Goal: Task Accomplishment & Management: Manage account settings

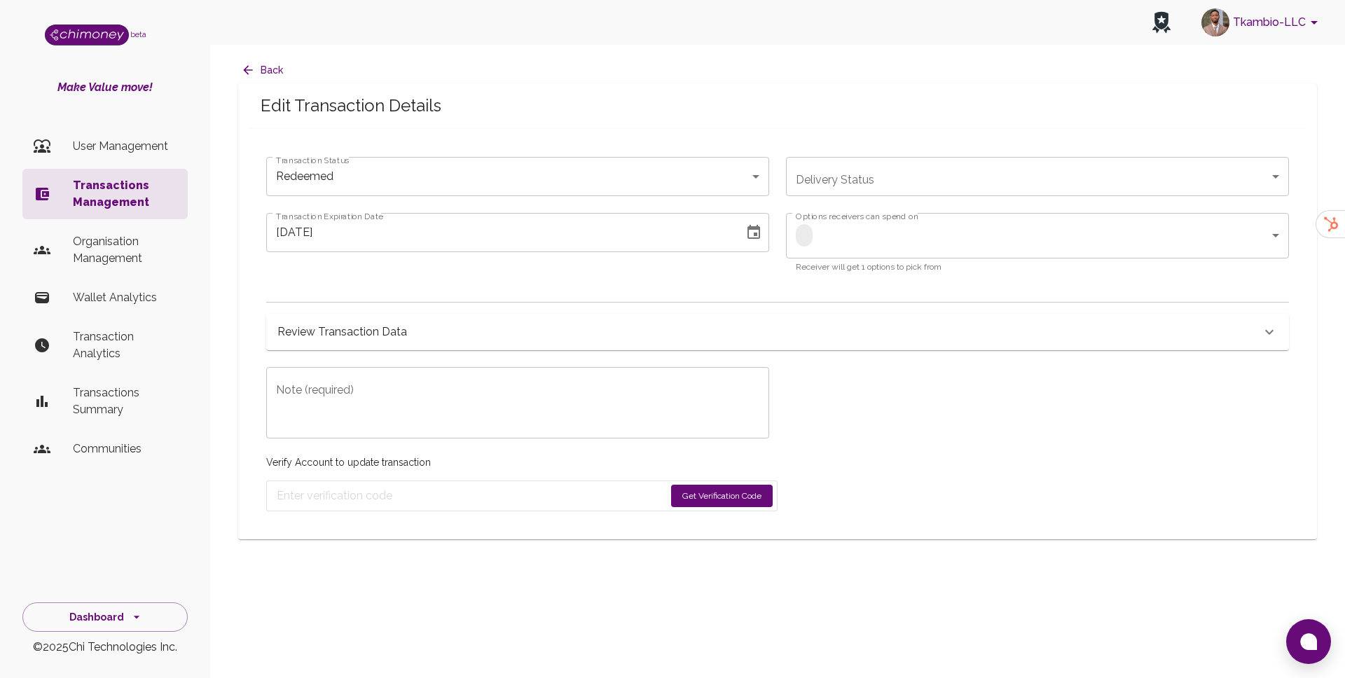
click at [162, 199] on p "Transactions Management" at bounding box center [125, 194] width 104 height 34
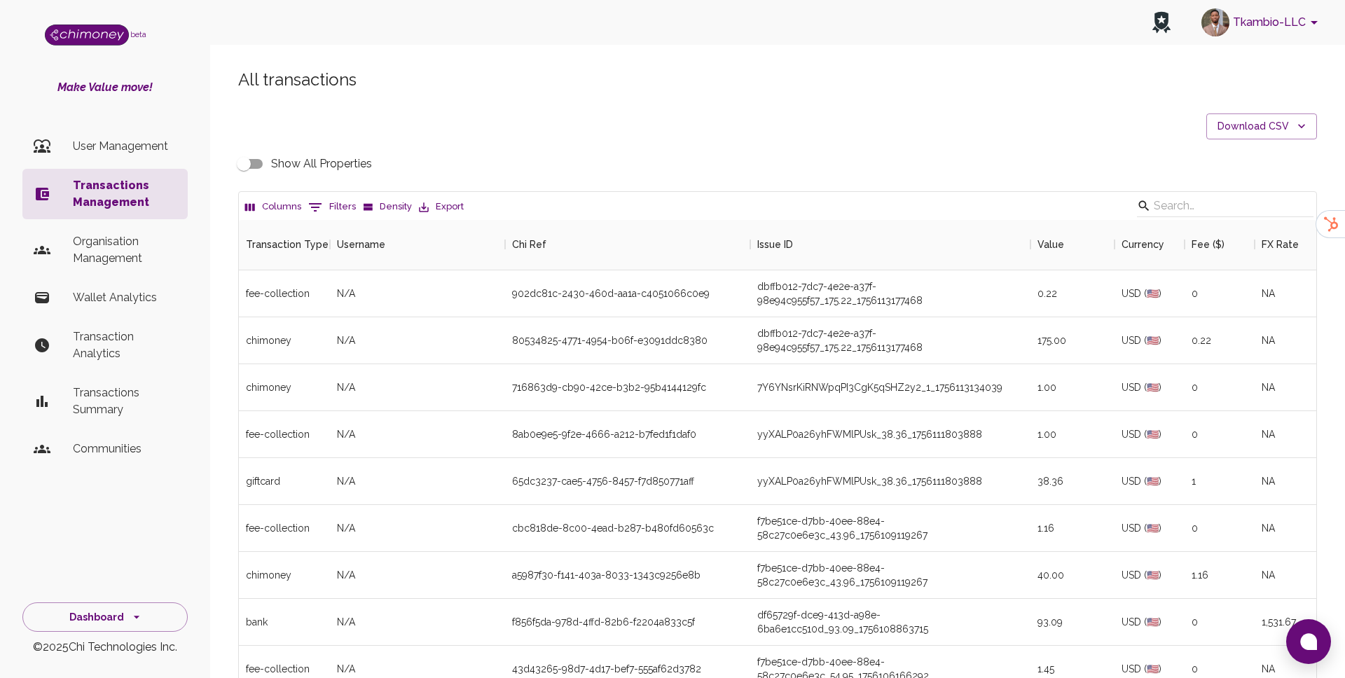
scroll to position [520, 1077]
click at [336, 207] on button "0 Filters" at bounding box center [332, 207] width 55 height 22
click at [331, 301] on select "Transaction Type Username Chi Ref Issue ID Value Amount Currency Fee ($) FX Rat…" at bounding box center [320, 298] width 105 height 22
click at [321, 287] on select "Transaction Type Username Chi Ref Issue ID Value Amount Currency Fee ($) FX Rat…" at bounding box center [320, 298] width 105 height 22
select select "email"
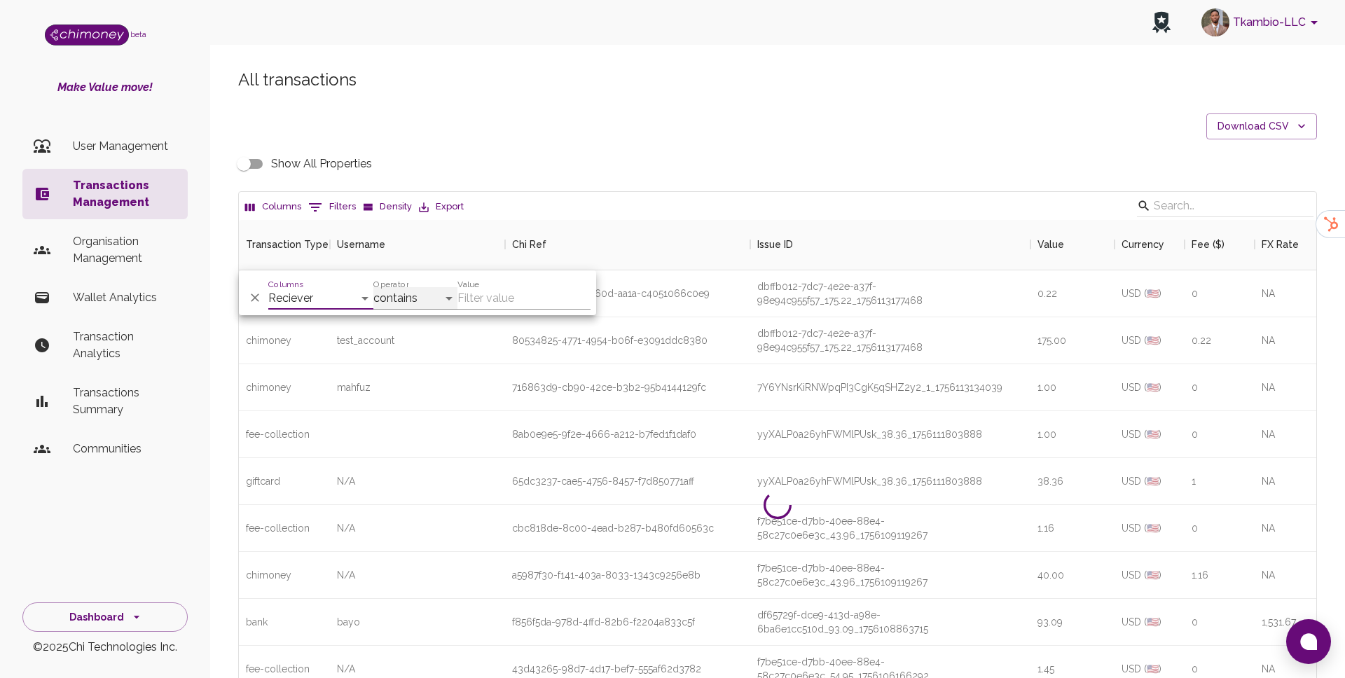
click at [410, 294] on select "contains equals starts with ends with is empty is not empty is any of" at bounding box center [415, 298] width 84 height 22
select select "equals"
click at [486, 303] on input "Value" at bounding box center [523, 298] width 133 height 22
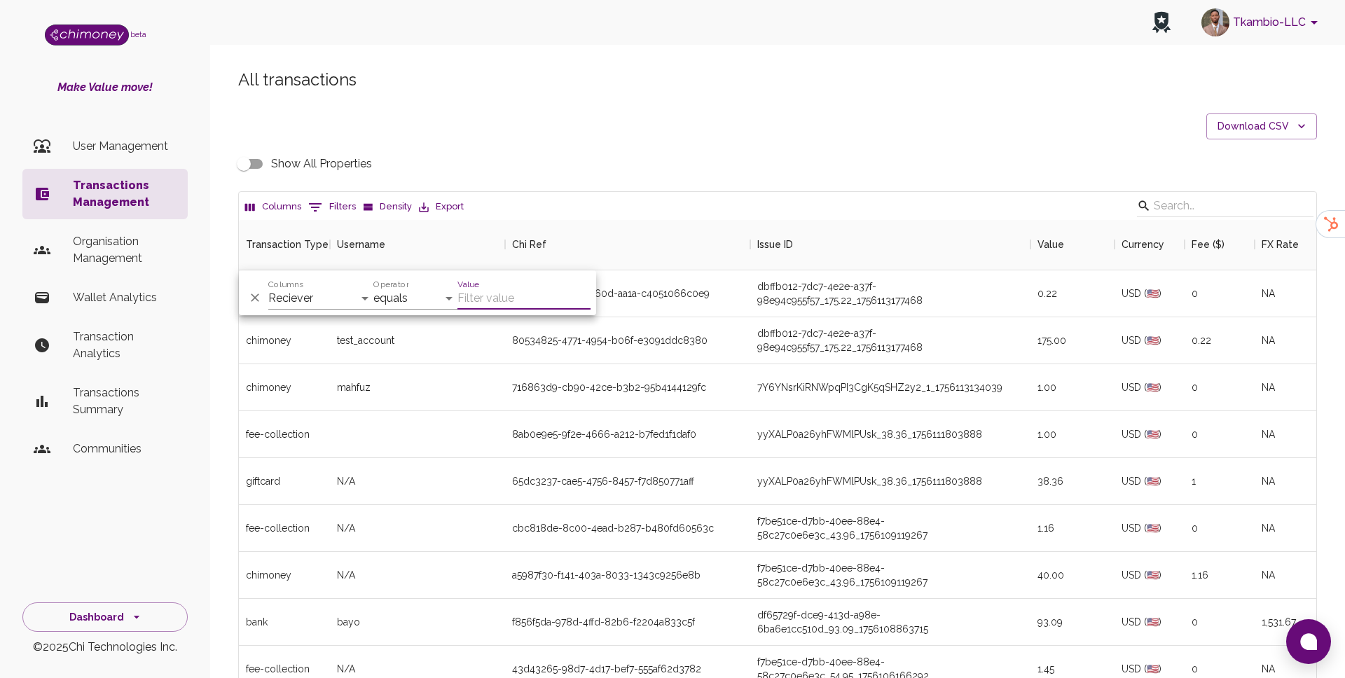
paste input "[EMAIL_ADDRESS][DOMAIN_NAME]"
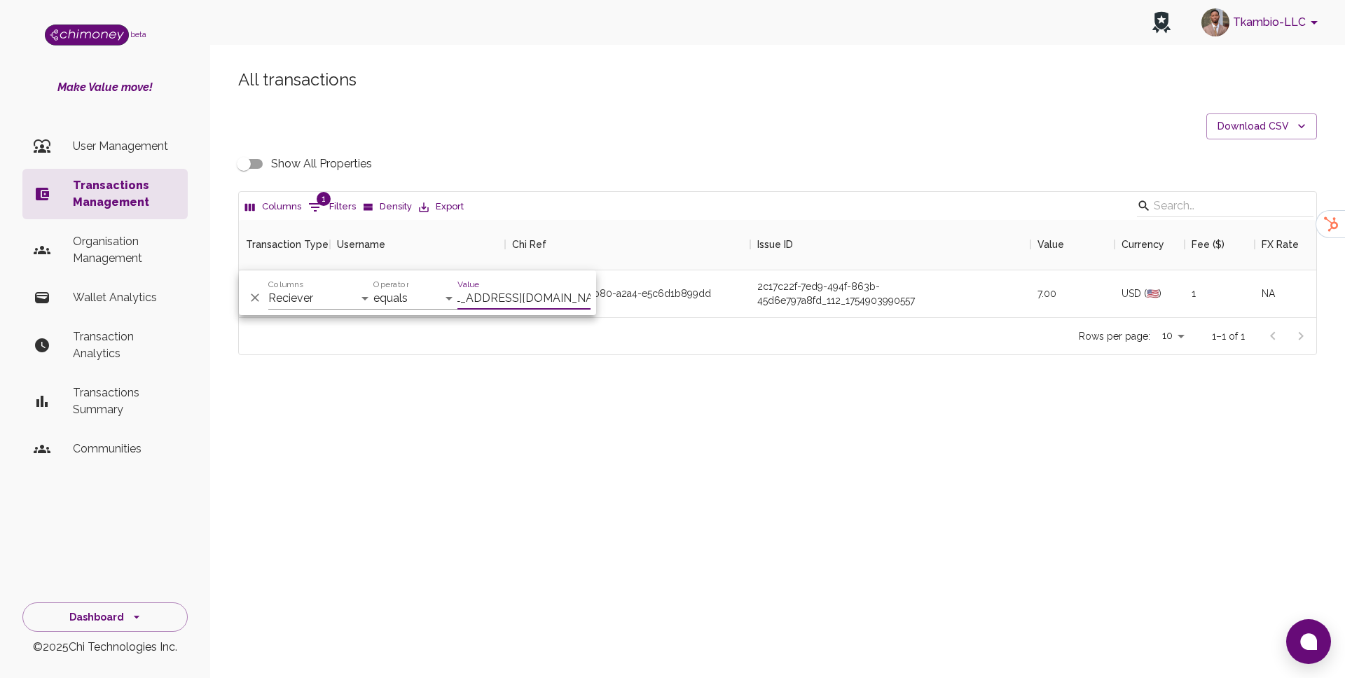
scroll to position [97, 1077]
type input "[EMAIL_ADDRESS][DOMAIN_NAME]"
click at [656, 390] on div "All transactions Download CSV Show All Properties Columns 1 Filters Density Exp…" at bounding box center [777, 235] width 1135 height 401
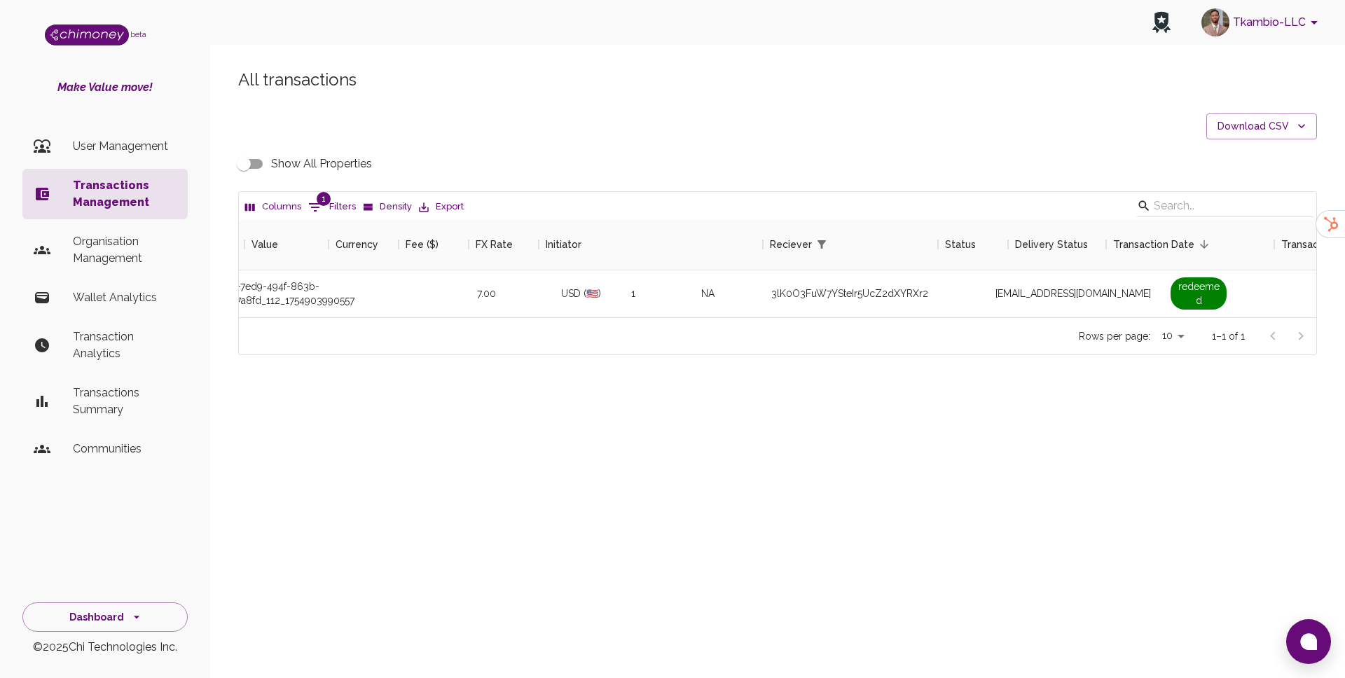
scroll to position [0, 919]
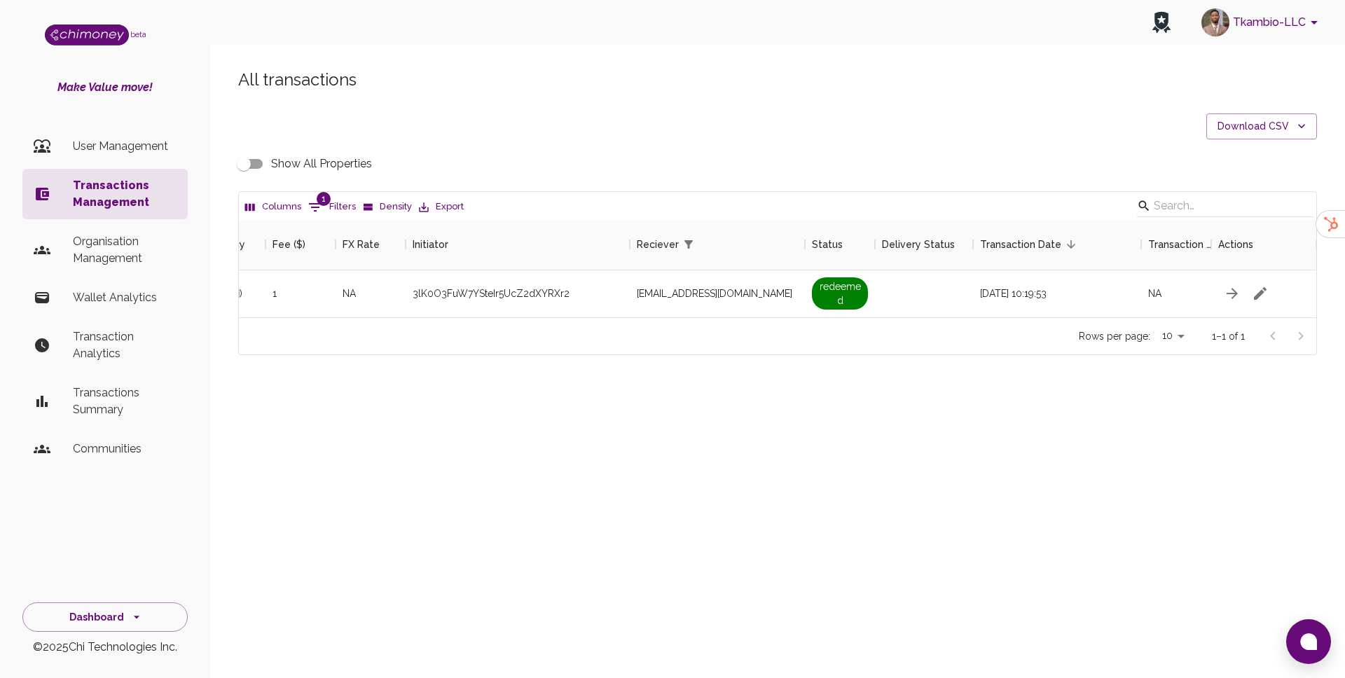
click at [247, 158] on input "Show All Properties" at bounding box center [244, 164] width 80 height 27
checkbox input "true"
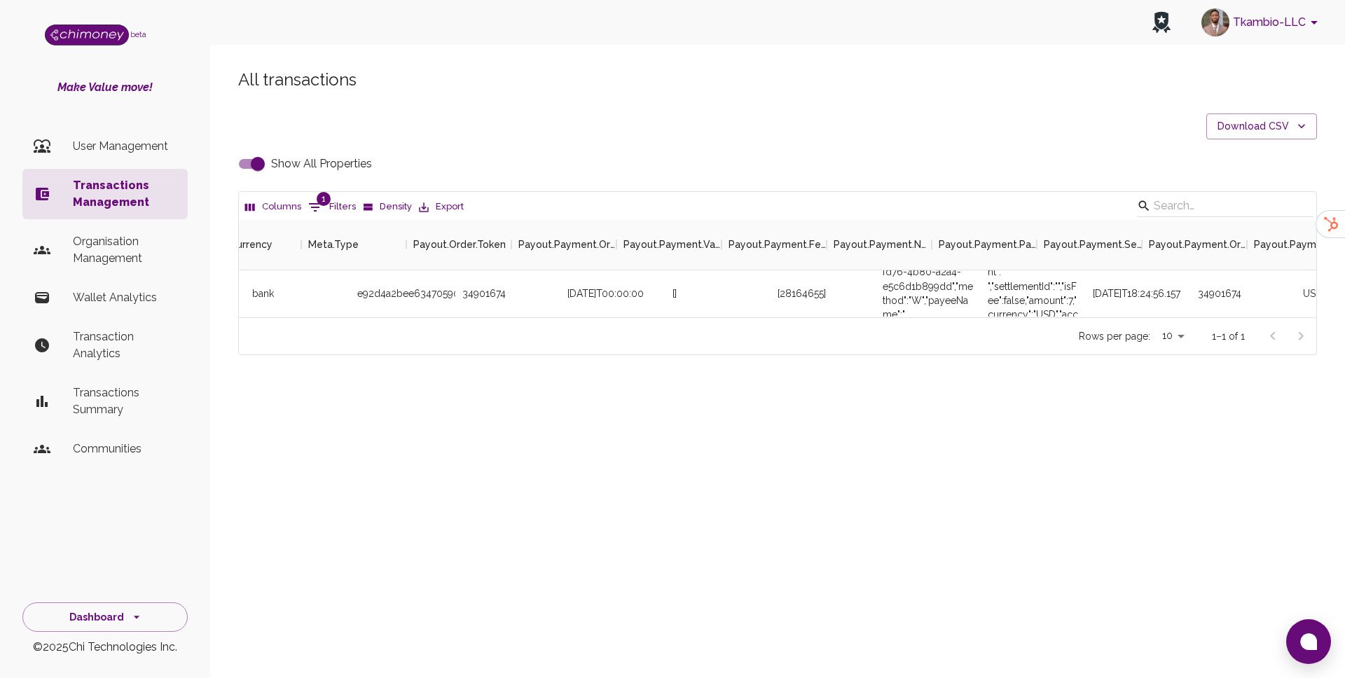
scroll to position [0, 3177]
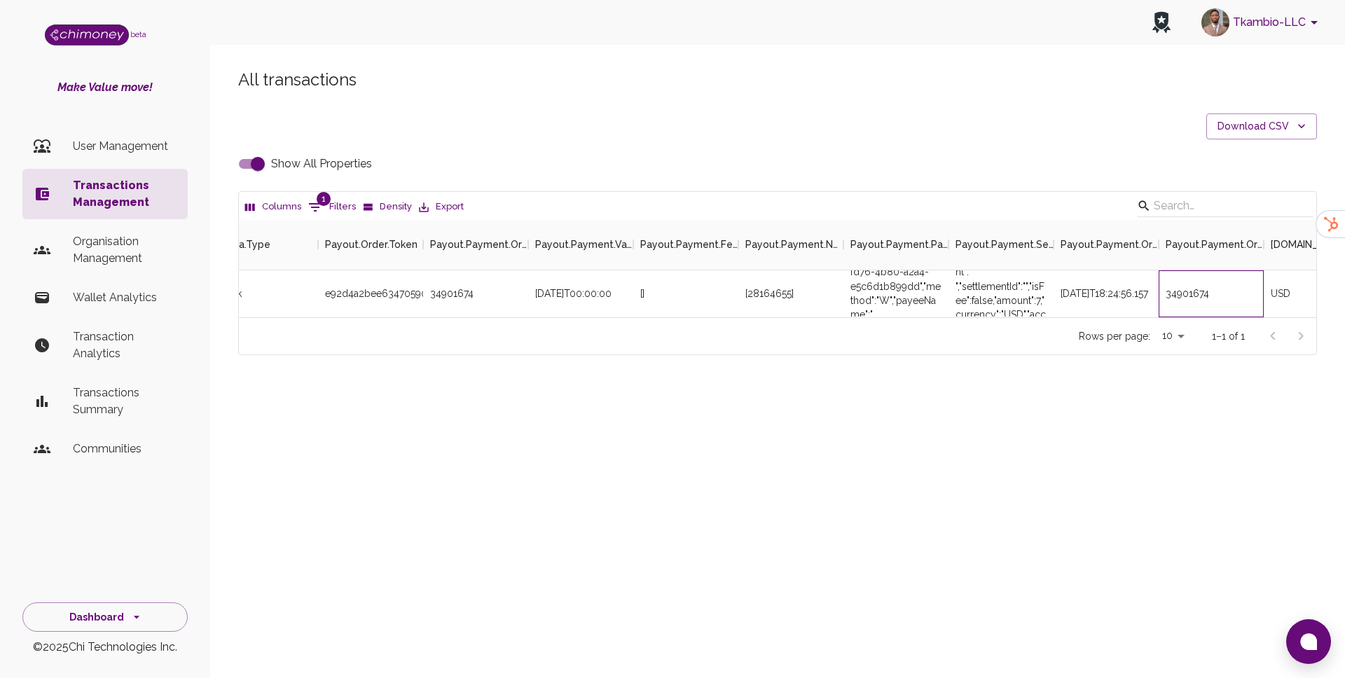
click at [1196, 292] on div "34901674" at bounding box center [1210, 293] width 105 height 47
copy div "34901674"
click at [141, 262] on p "Organisation Management" at bounding box center [125, 250] width 104 height 34
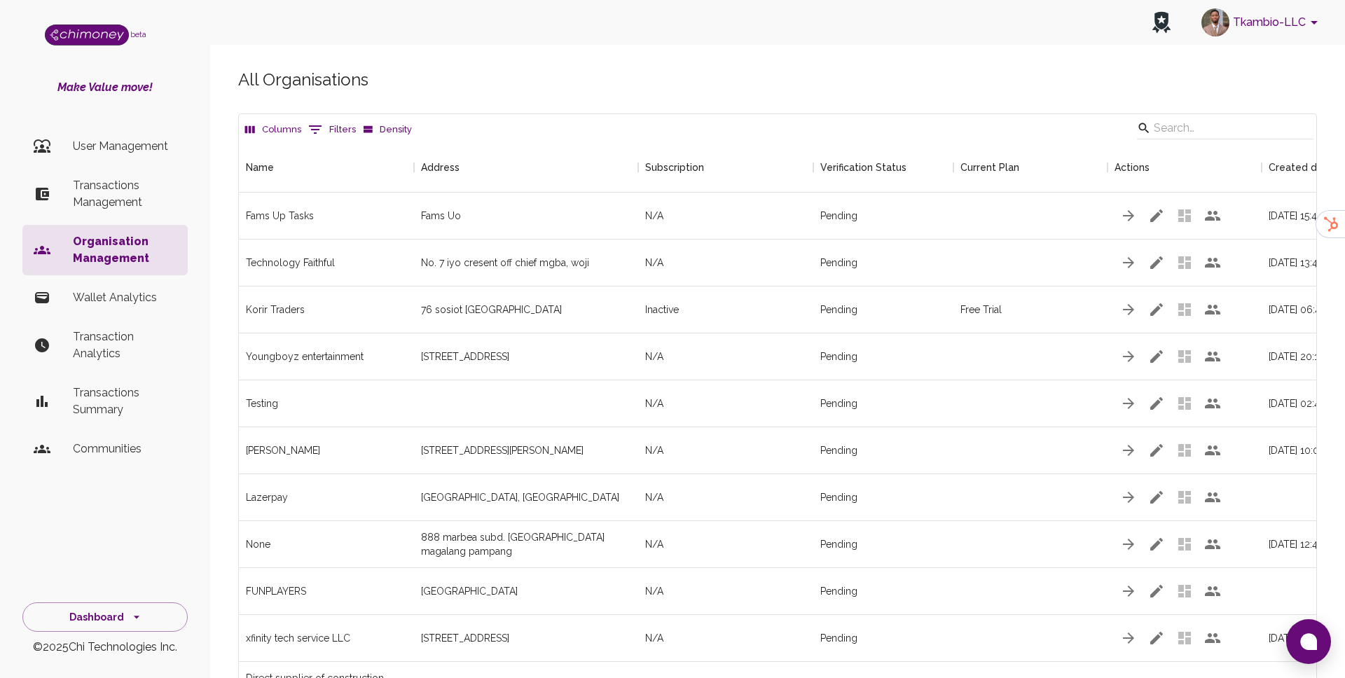
scroll to position [2396, 1077]
click at [1205, 117] on input "Search" at bounding box center [1222, 128] width 139 height 22
type input "rlabs"
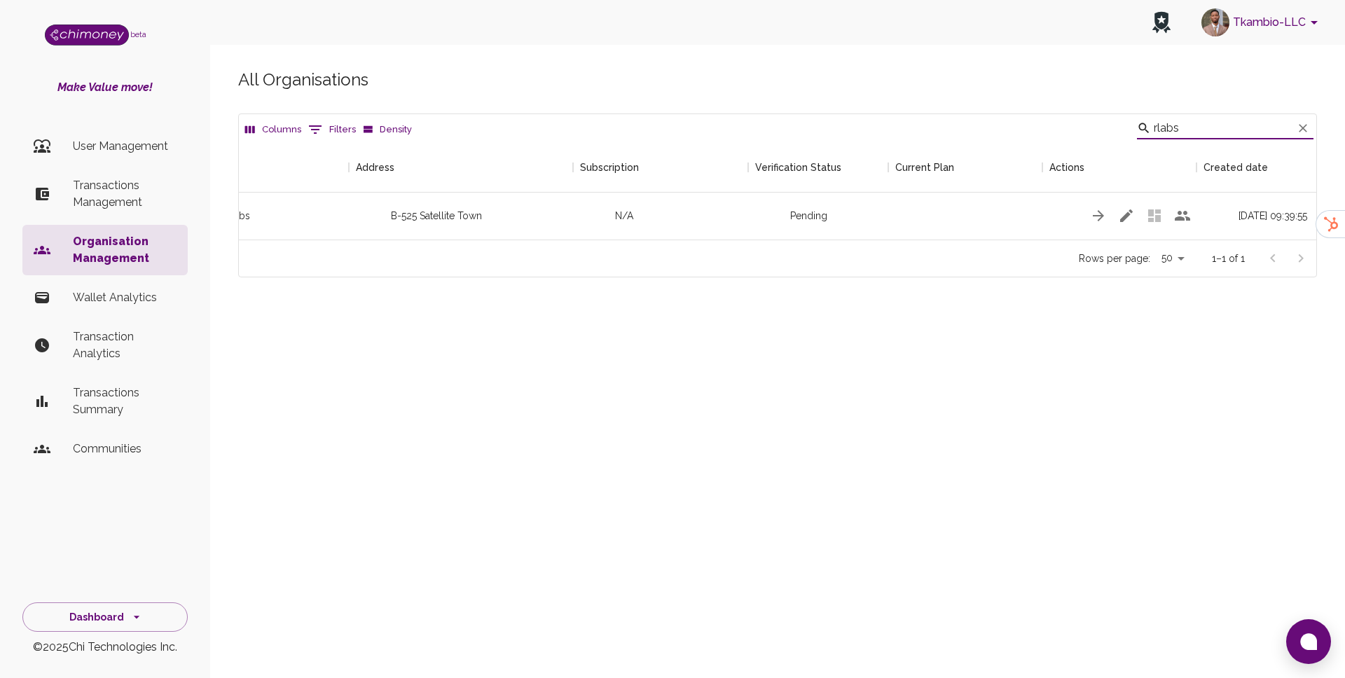
scroll to position [0, 155]
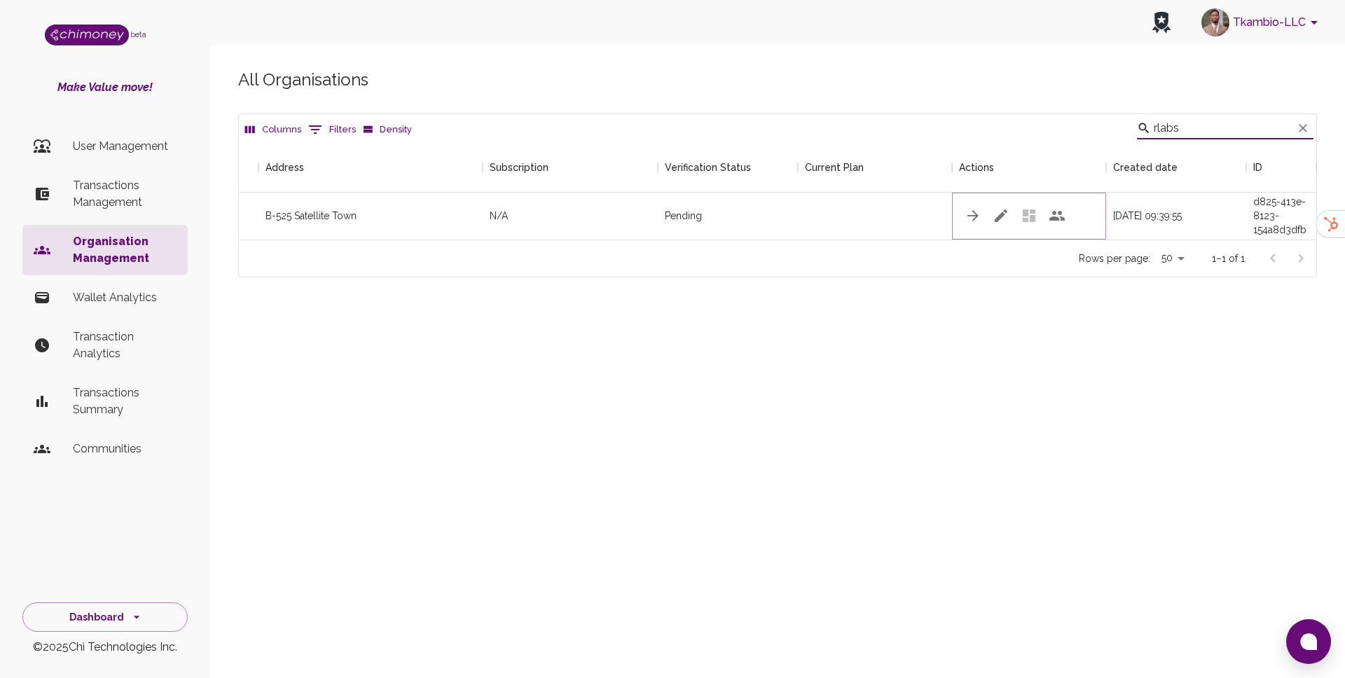
click at [999, 212] on icon "button" at bounding box center [1000, 215] width 17 height 17
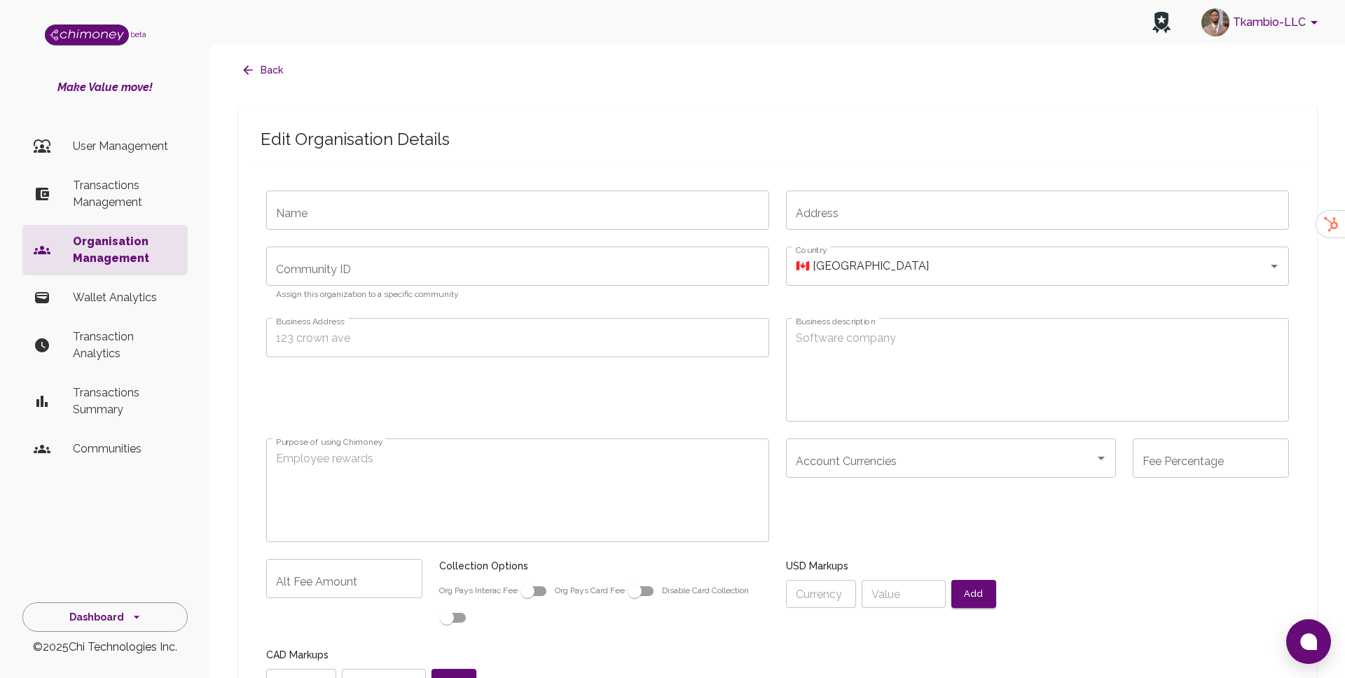
type input "ARLabs"
type input "B-525 Satellite Town"
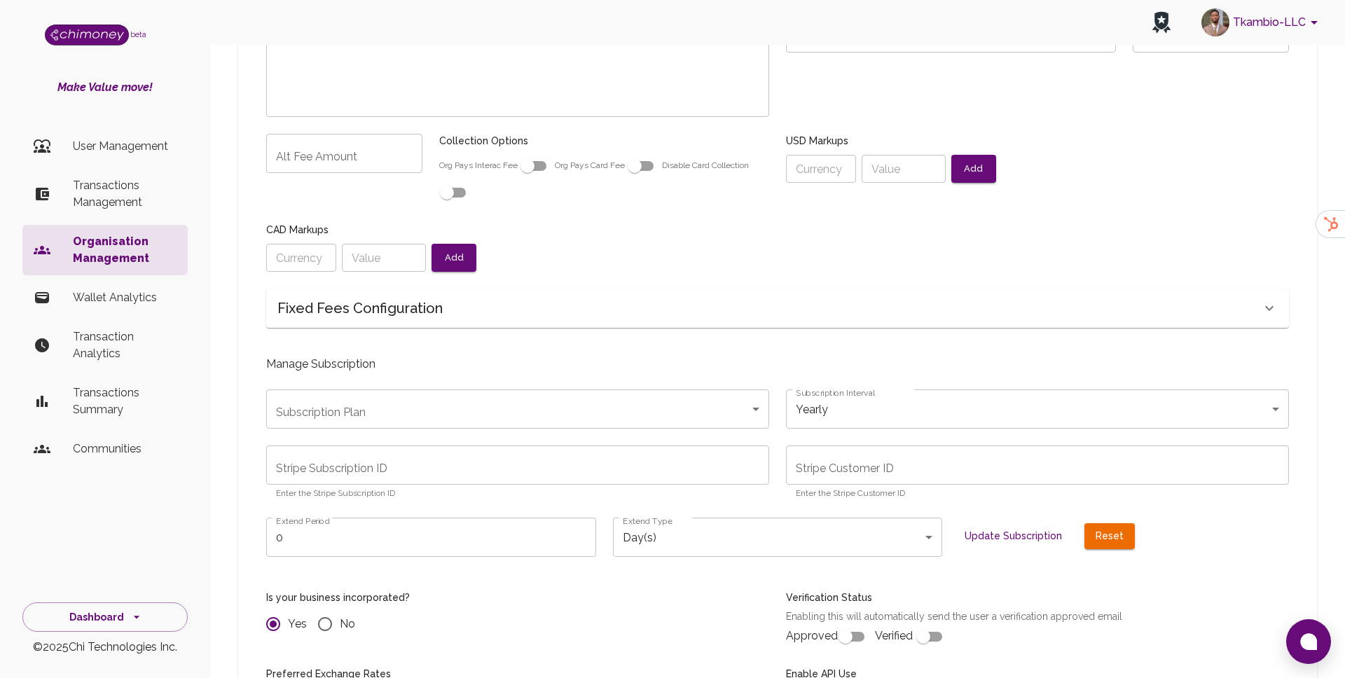
radio input "false"
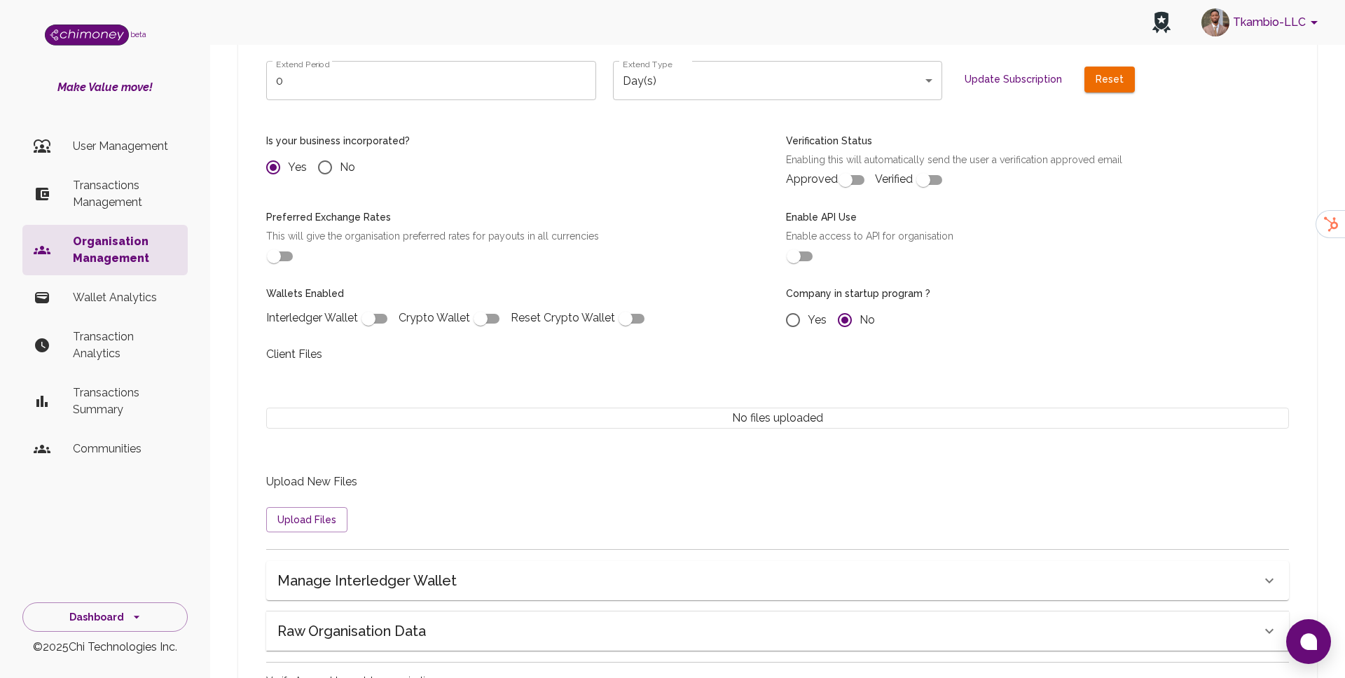
scroll to position [1006, 0]
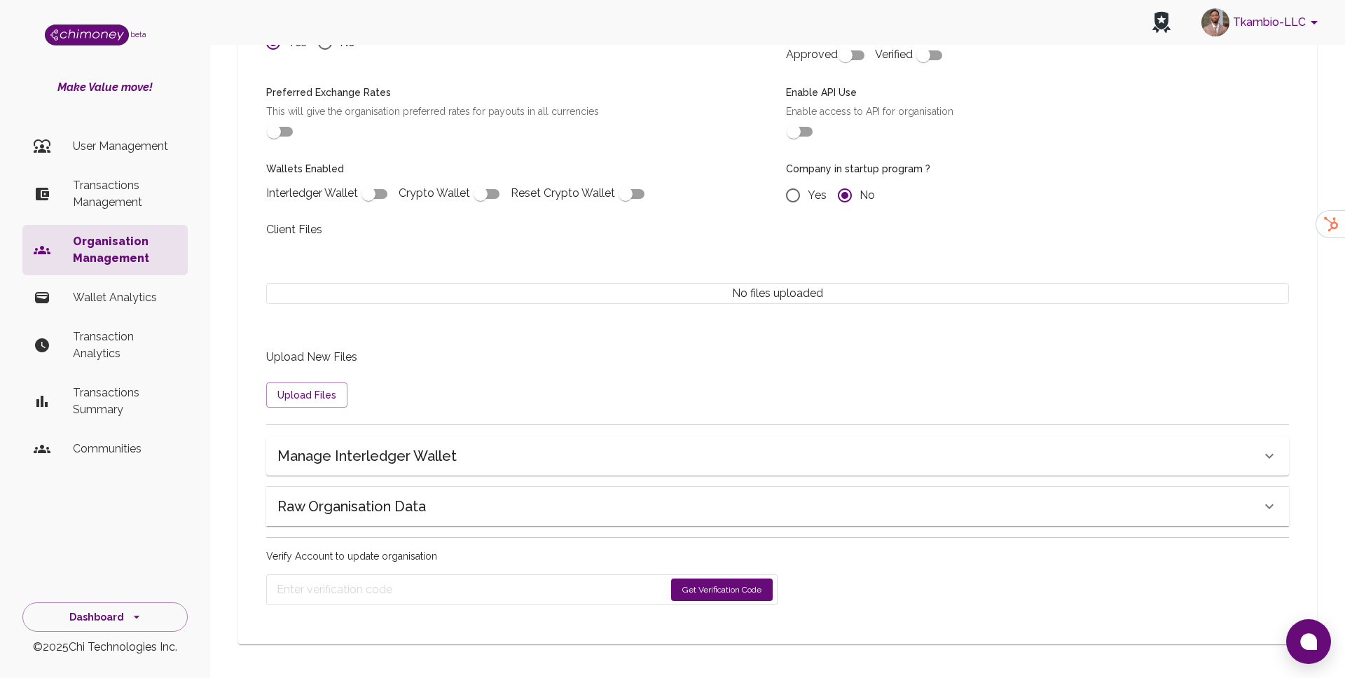
click at [356, 494] on div "Raw Organisation Data" at bounding box center [777, 506] width 1022 height 39
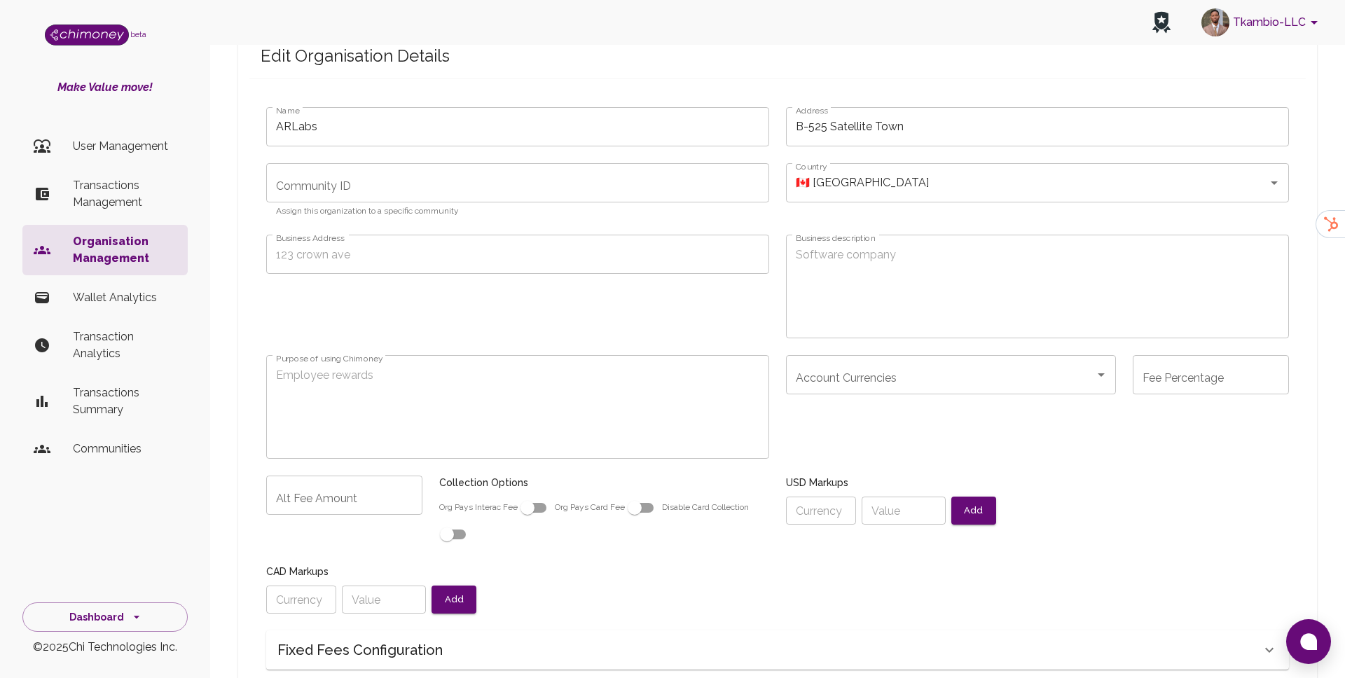
scroll to position [0, 0]
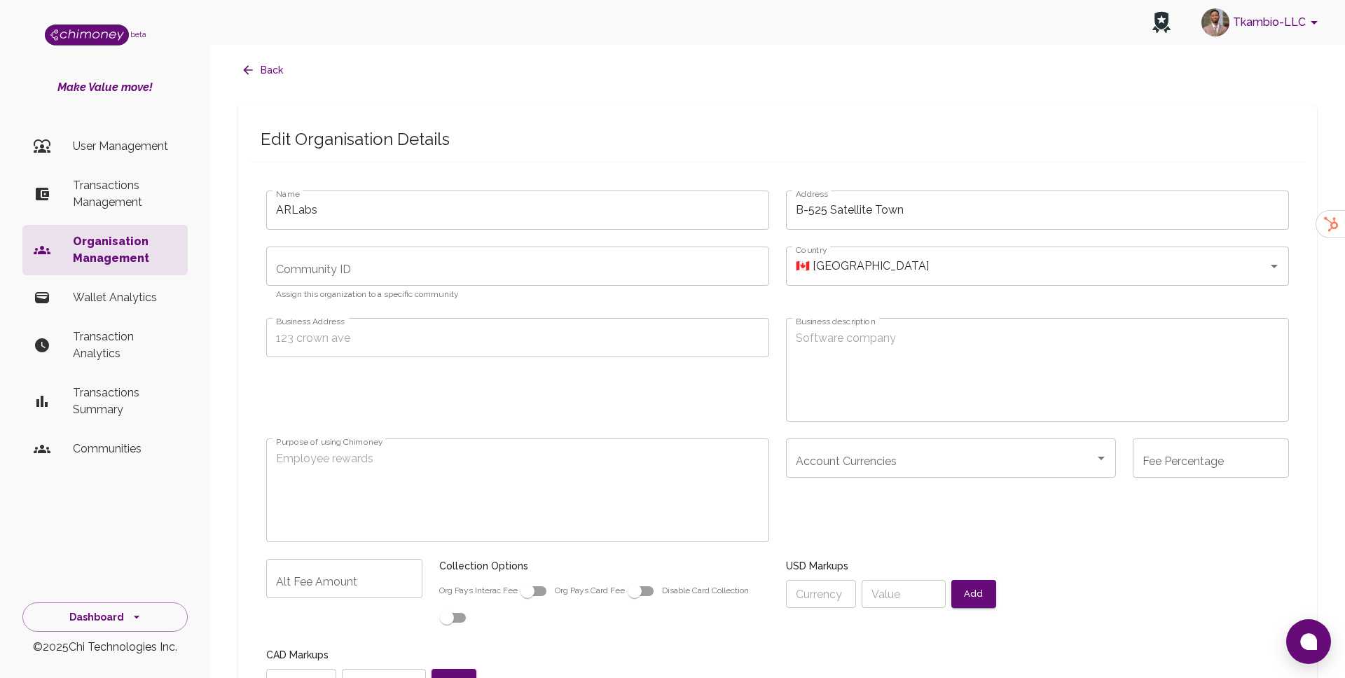
click at [256, 70] on button "Back" at bounding box center [263, 70] width 50 height 26
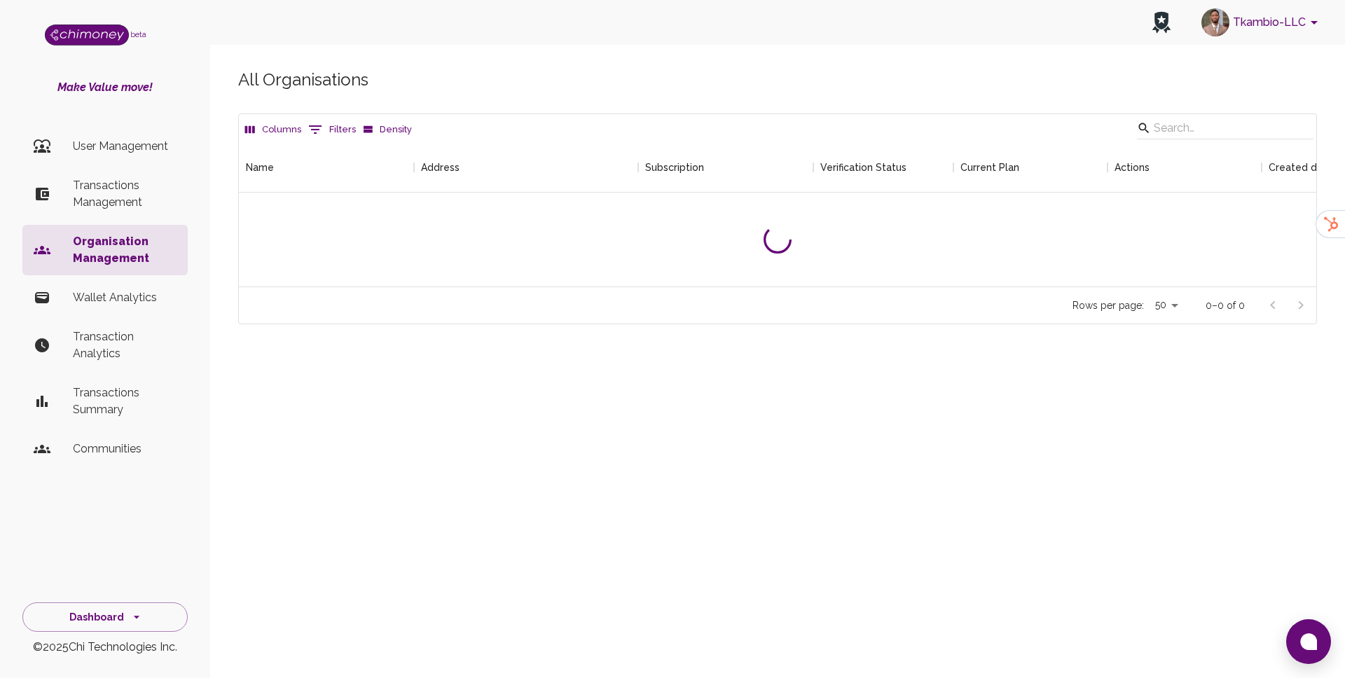
scroll to position [144, 1077]
click at [1205, 131] on input "Search" at bounding box center [1222, 128] width 139 height 22
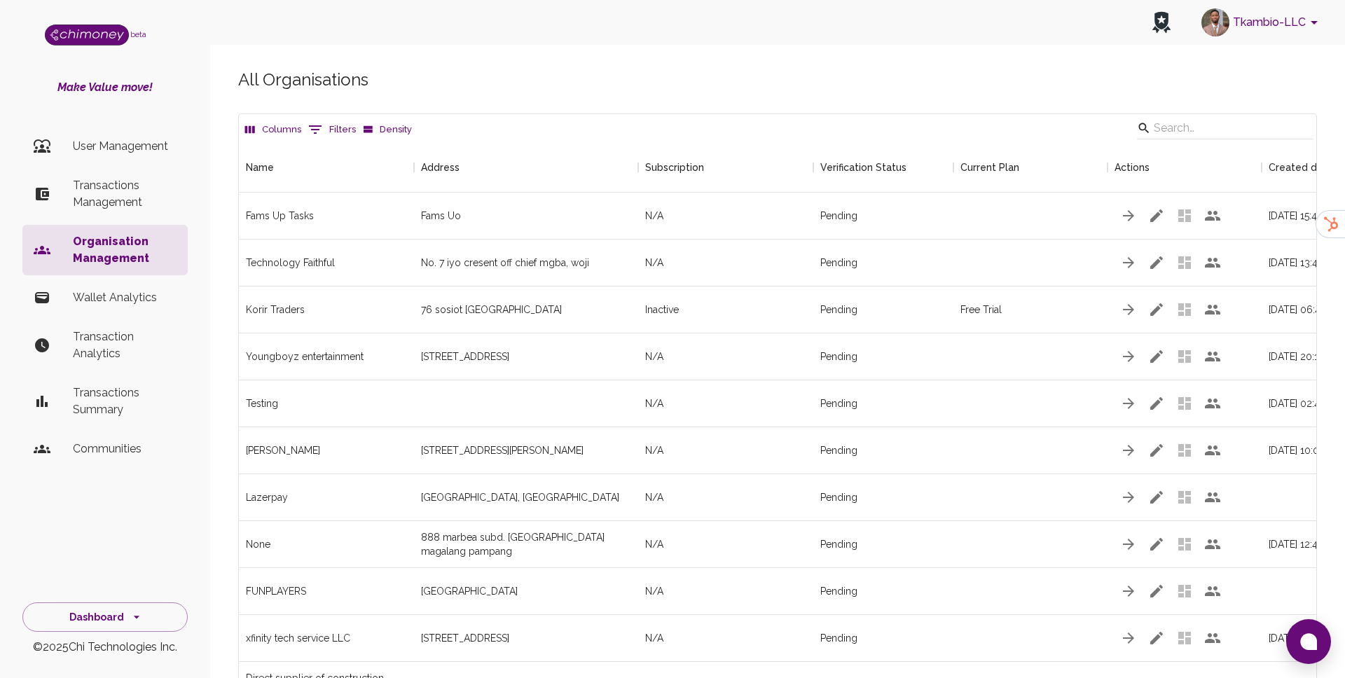
scroll to position [2396, 1077]
